Goal: Check status: Check status

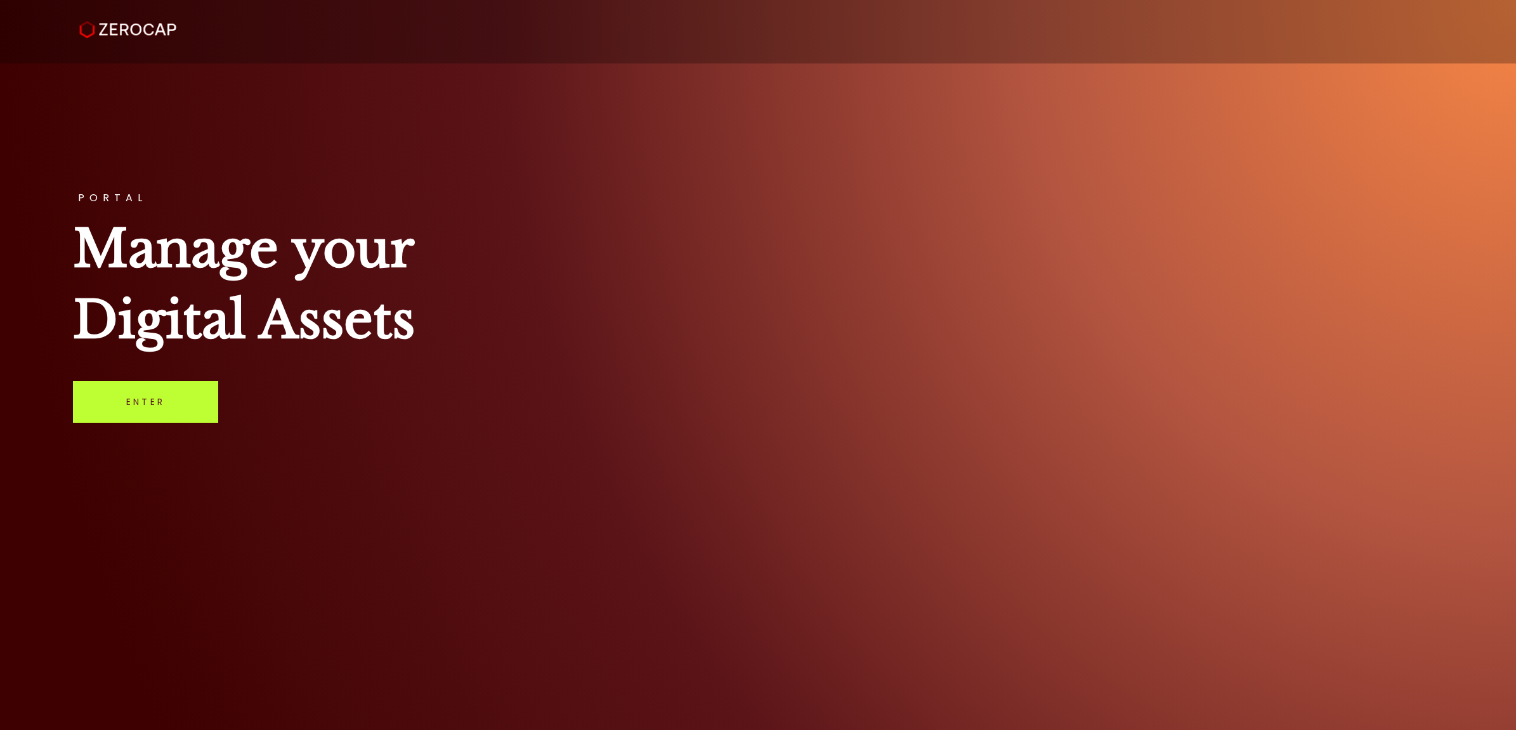
click at [203, 403] on link "Enter" at bounding box center [145, 402] width 145 height 42
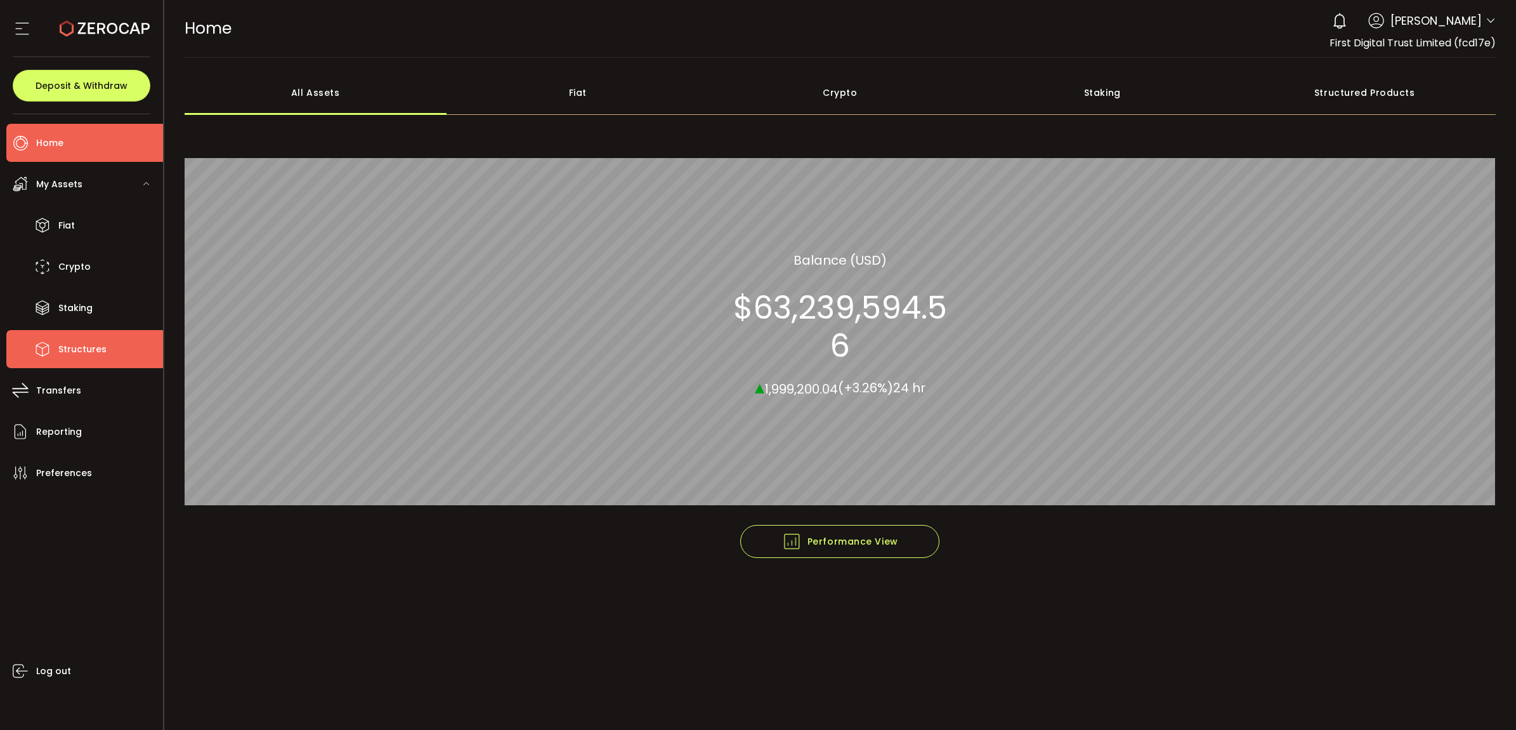
click at [96, 340] on span "Structures" at bounding box center [82, 349] width 48 height 18
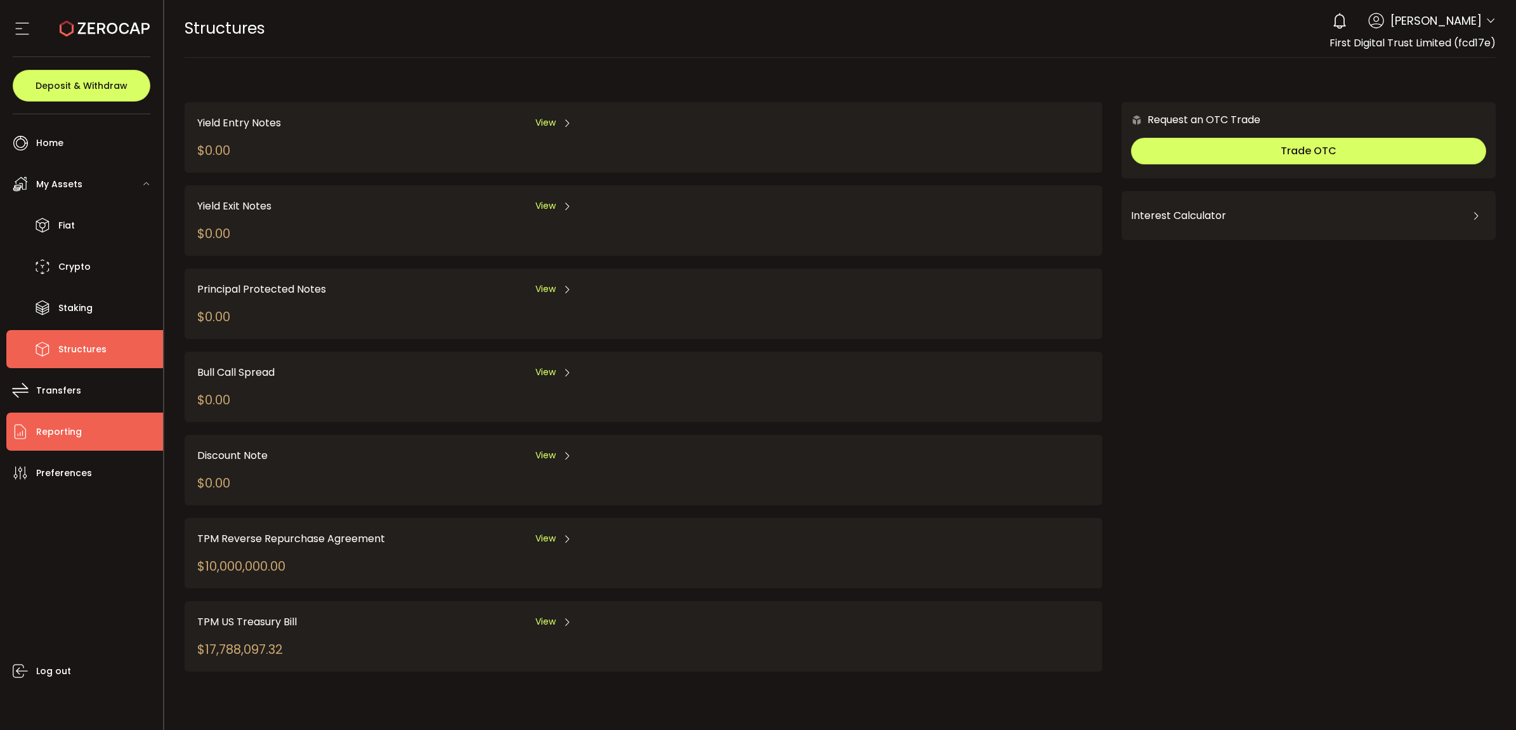
click at [114, 419] on li "Reporting" at bounding box center [84, 431] width 157 height 38
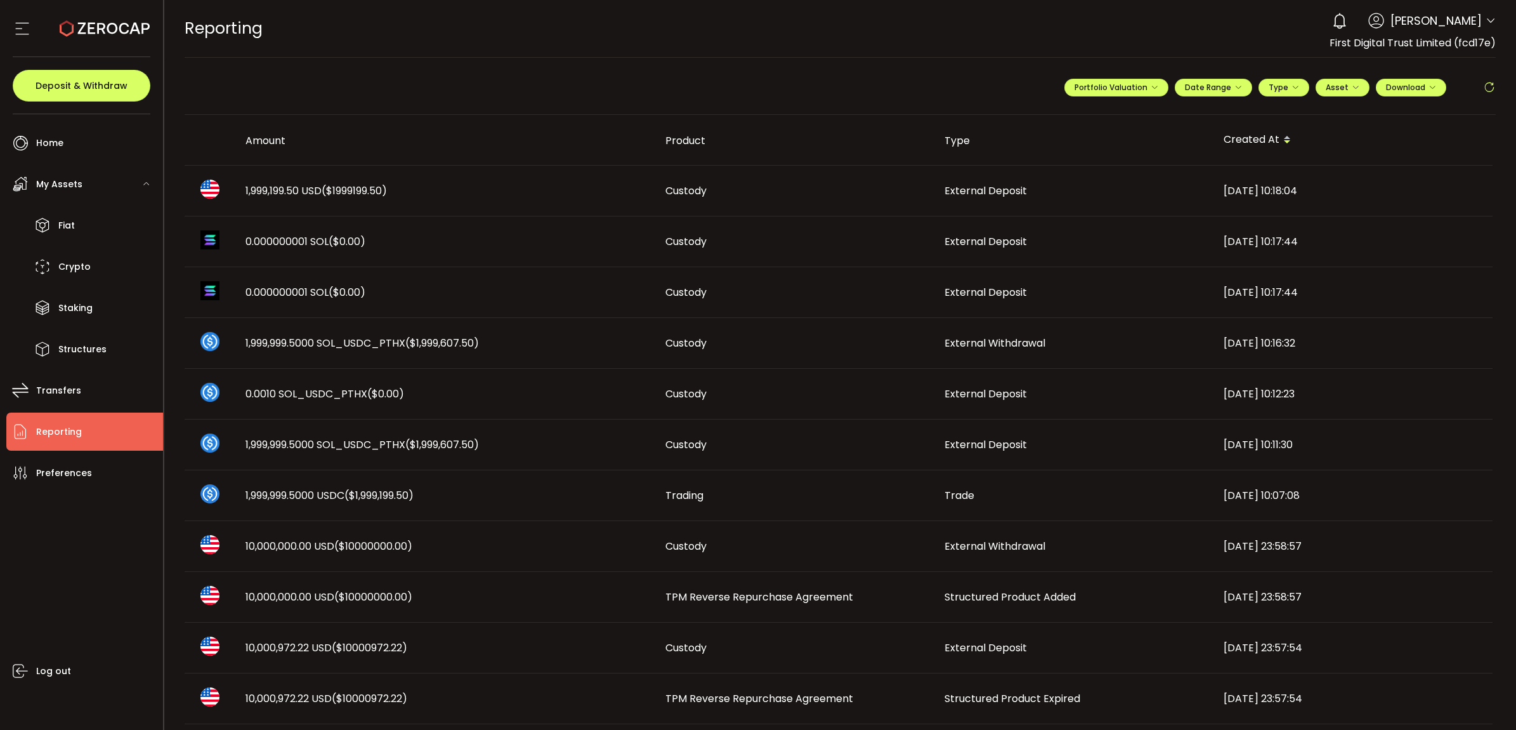
click at [270, 188] on span "1,999,199.50 USD ($1999199.50)" at bounding box center [316, 190] width 141 height 15
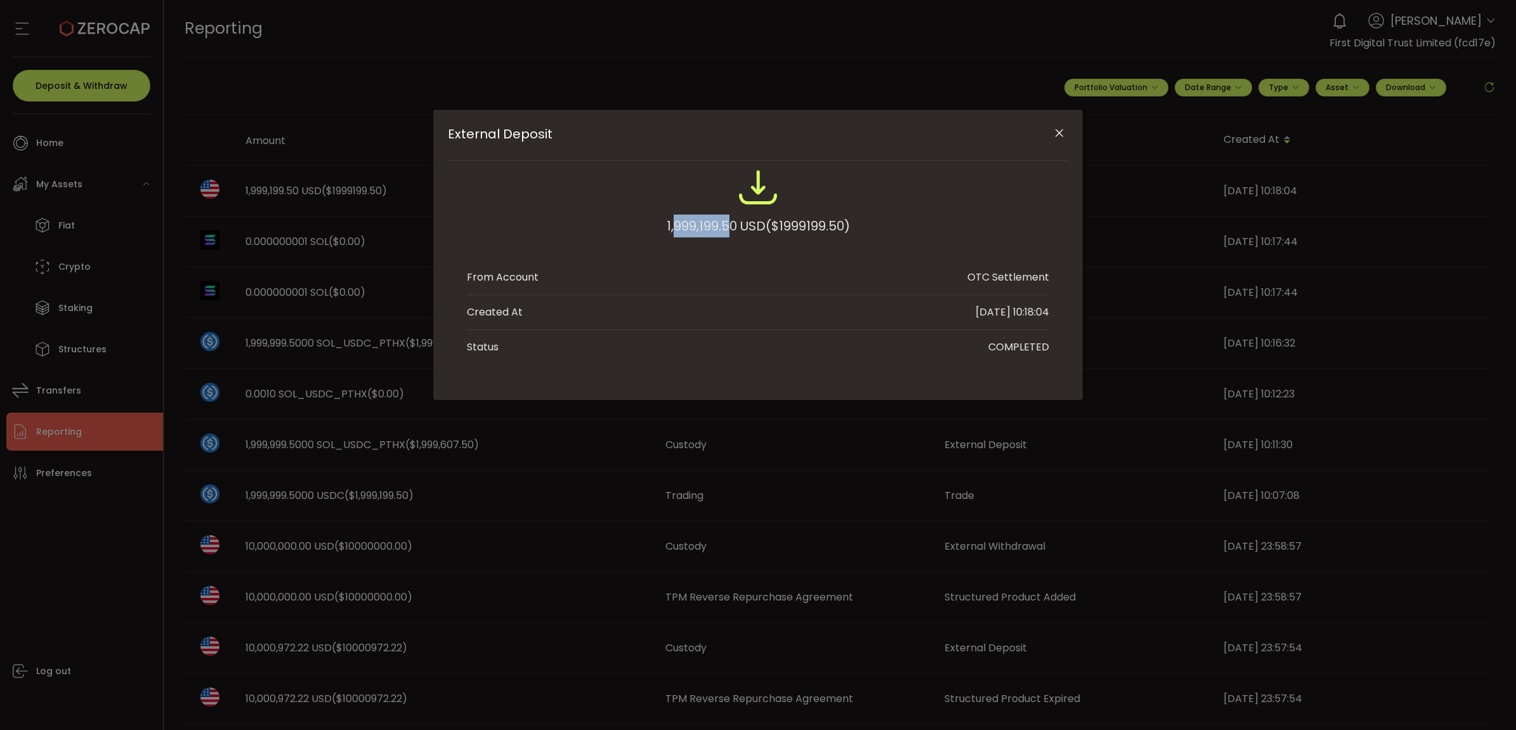
drag, startPoint x: 673, startPoint y: 223, endPoint x: 728, endPoint y: 218, distance: 54.9
click at [728, 218] on div "1,999,199.50 USD ($1999199.50)" at bounding box center [758, 225] width 183 height 23
drag, startPoint x: 728, startPoint y: 218, endPoint x: 731, endPoint y: 224, distance: 7.1
click at [733, 224] on div "1,999,199.50 USD ($1999199.50)" at bounding box center [758, 225] width 183 height 23
drag, startPoint x: 731, startPoint y: 224, endPoint x: 660, endPoint y: 222, distance: 71.1
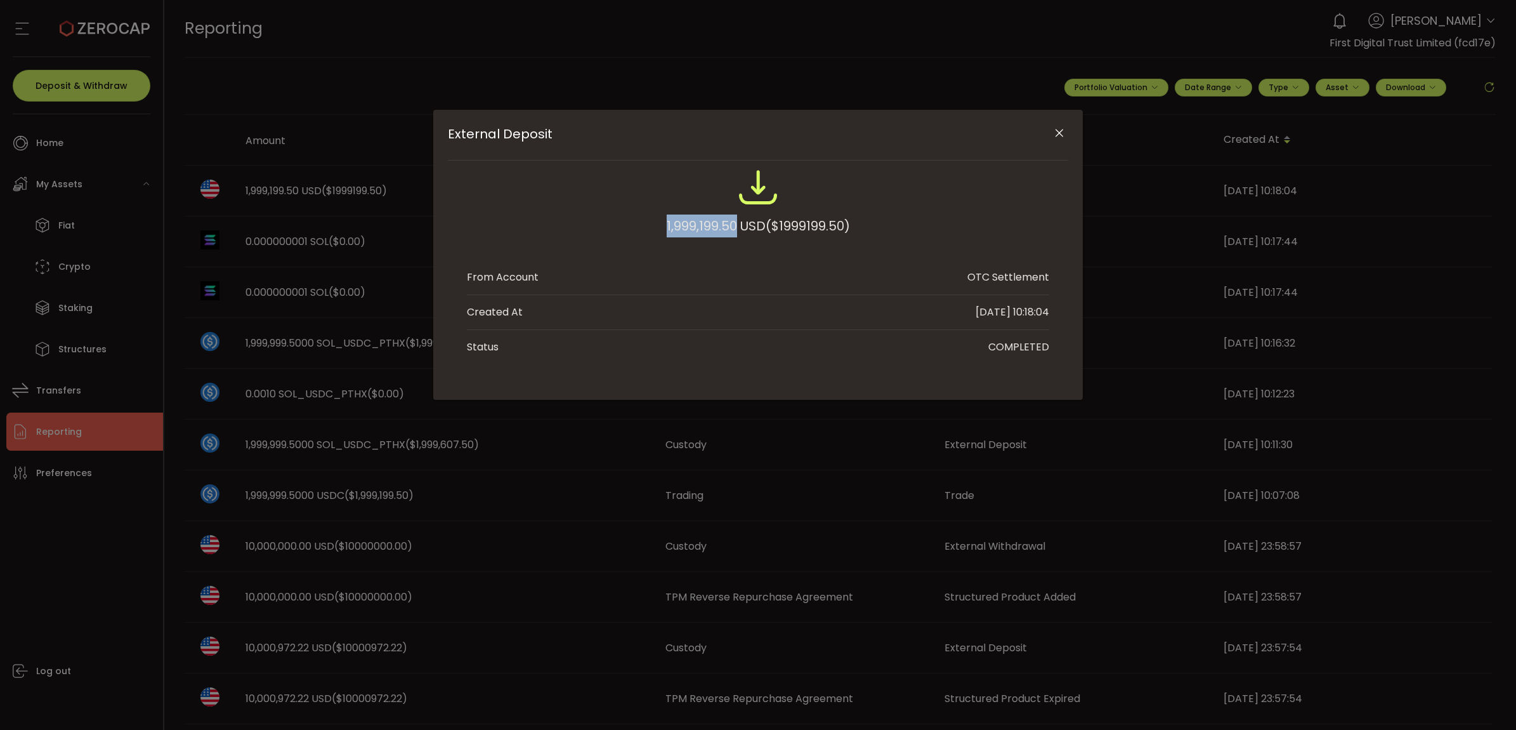
click at [660, 222] on div "1,999,199.50 USD ($1999199.50)" at bounding box center [758, 208] width 582 height 83
copy div "1,999,199.50"
click at [1026, 534] on div "External Deposit 1,999,199.50 USD ($1999199.50) From Account OTC Settlement Cre…" at bounding box center [758, 365] width 1516 height 730
click at [1058, 128] on icon "Close" at bounding box center [1059, 133] width 13 height 13
